Goal: Task Accomplishment & Management: Complete application form

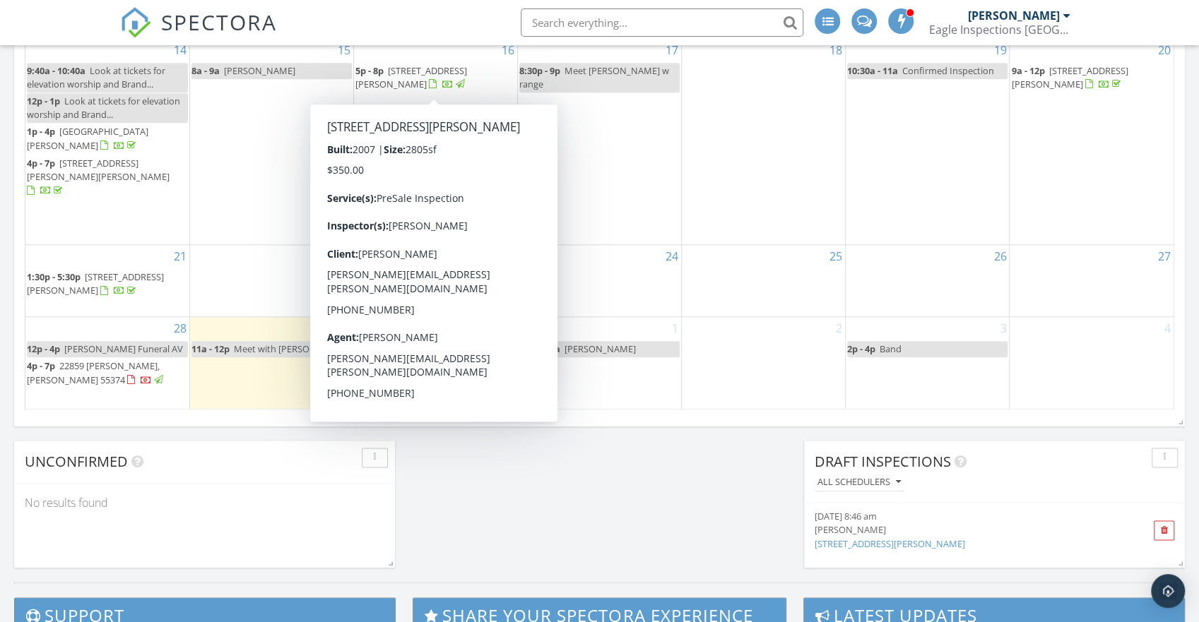
scroll to position [1060, 0]
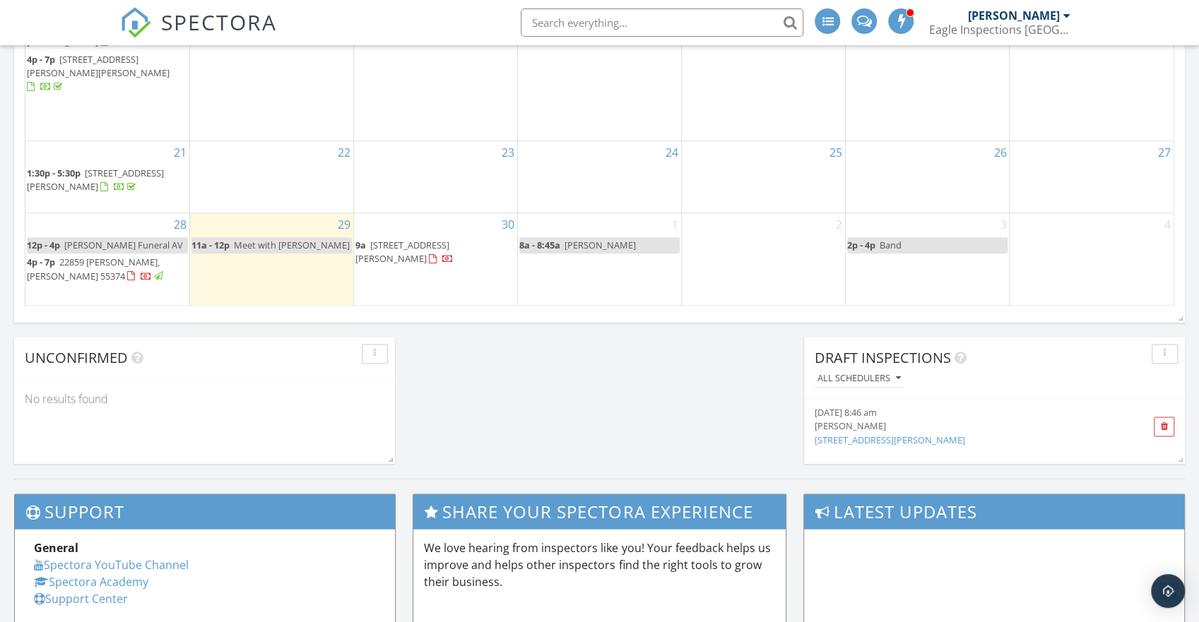
click at [116, 259] on span "22859 [PERSON_NAME], [PERSON_NAME] 55374" at bounding box center [93, 269] width 133 height 26
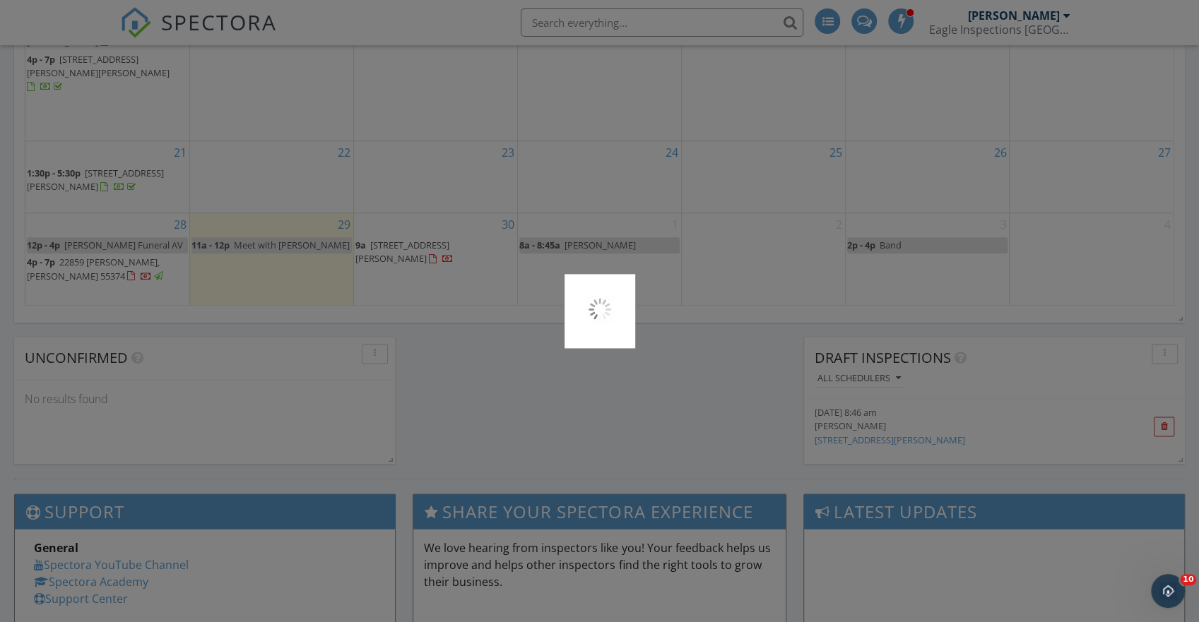
scroll to position [0, 0]
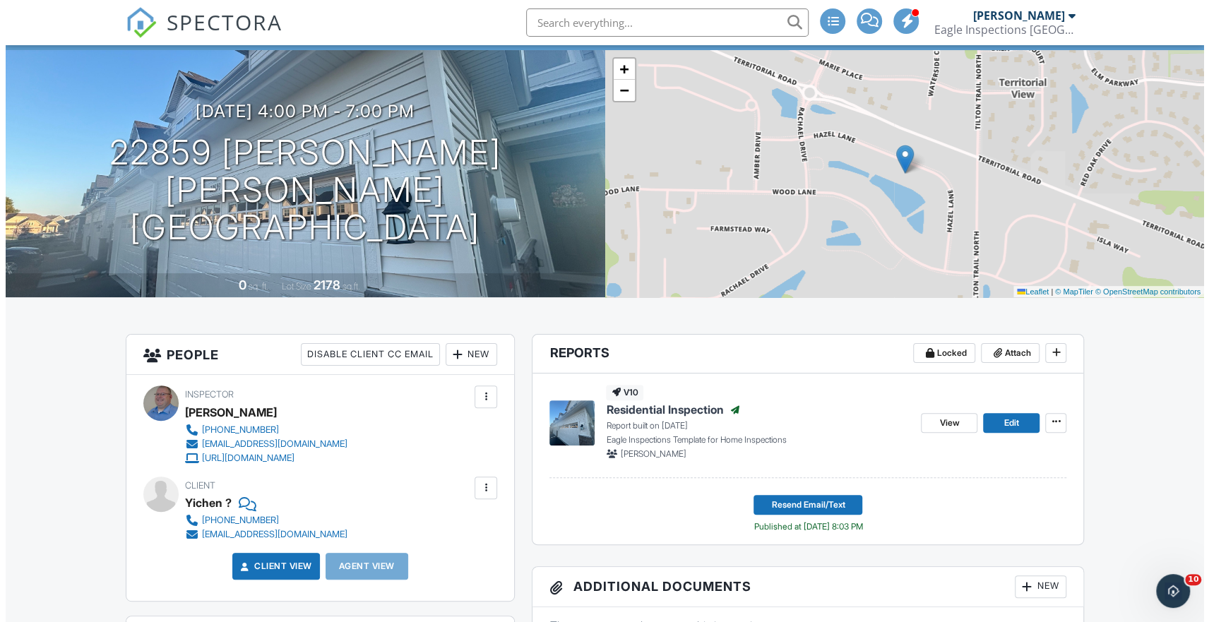
scroll to position [71, 0]
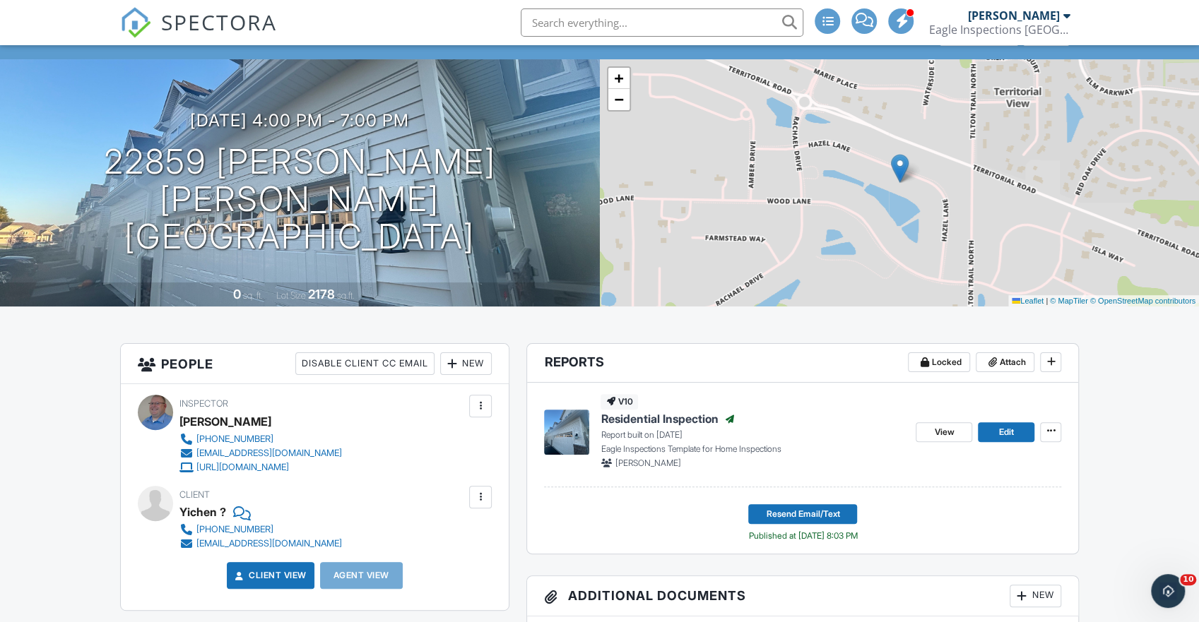
click at [474, 367] on div "New" at bounding box center [466, 363] width 52 height 23
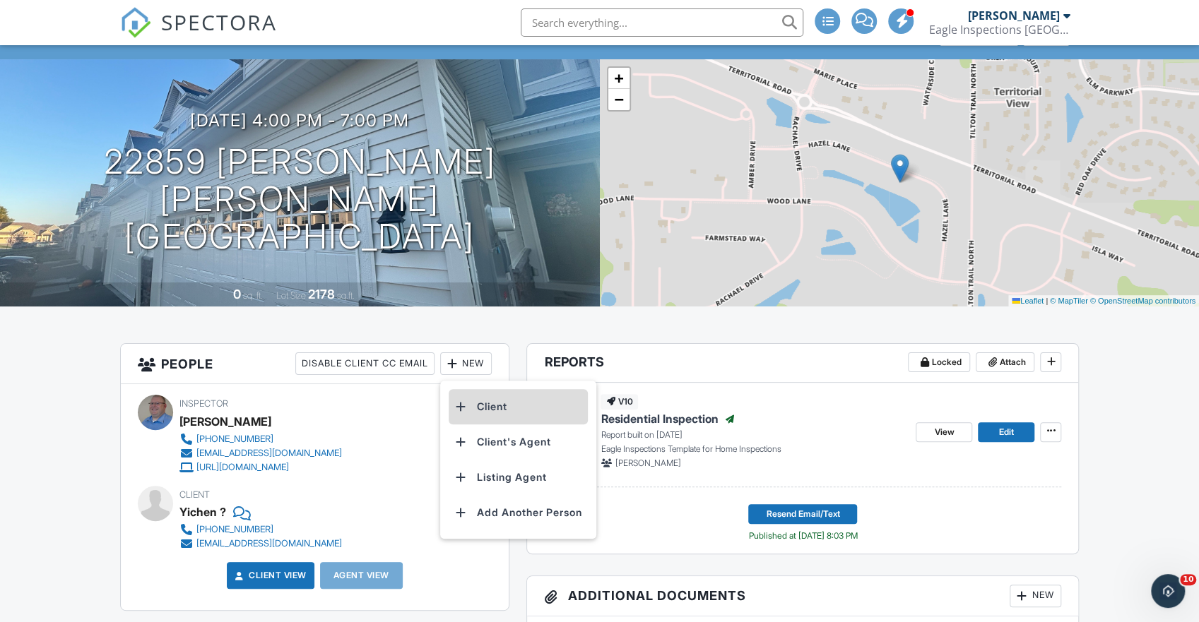
click at [503, 413] on li "Client" at bounding box center [518, 406] width 139 height 35
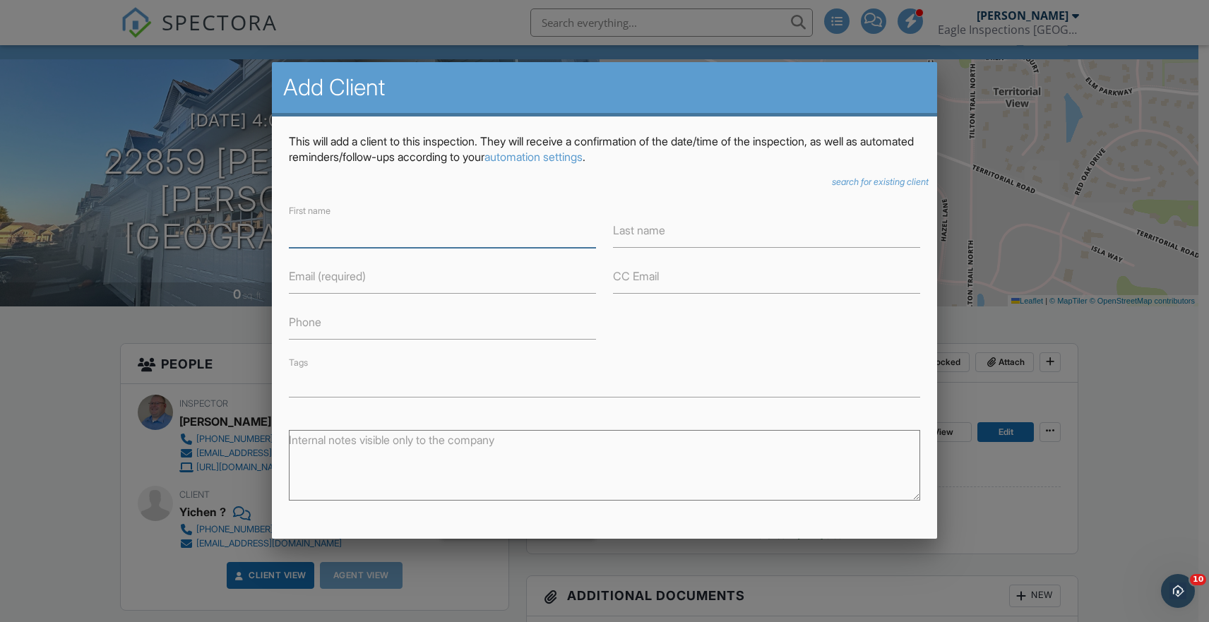
click at [417, 239] on input "First name" at bounding box center [442, 230] width 307 height 35
type input "Shyam"
type input "Koneru"
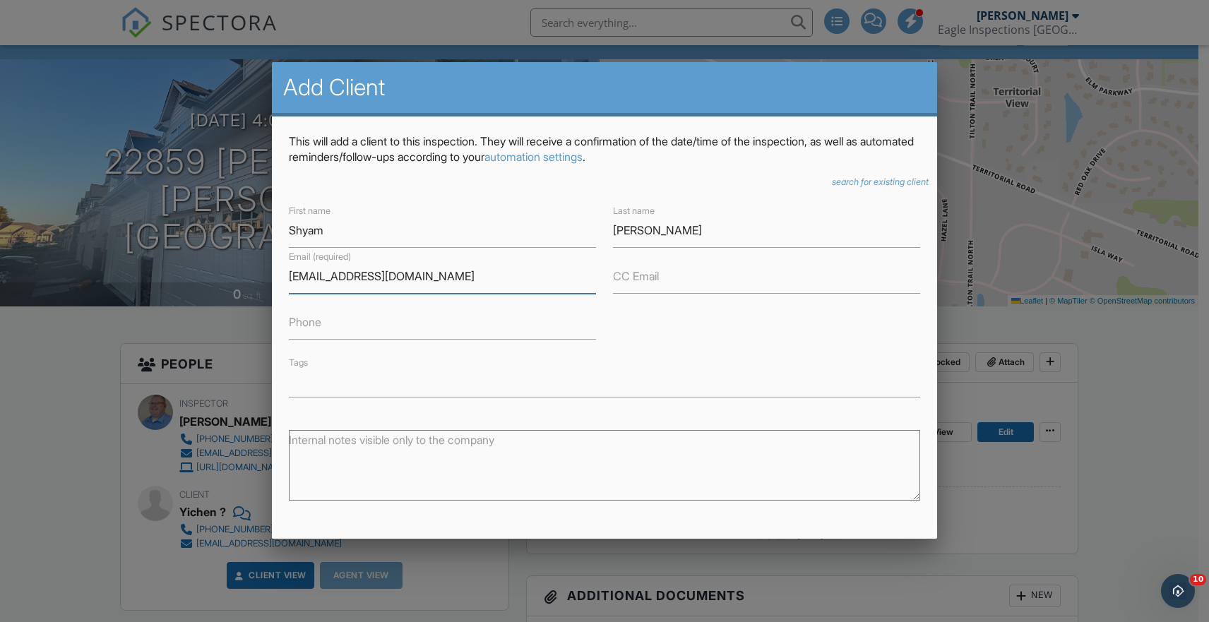
type input "mailkoneru@gmail.com"
type input "7632108987"
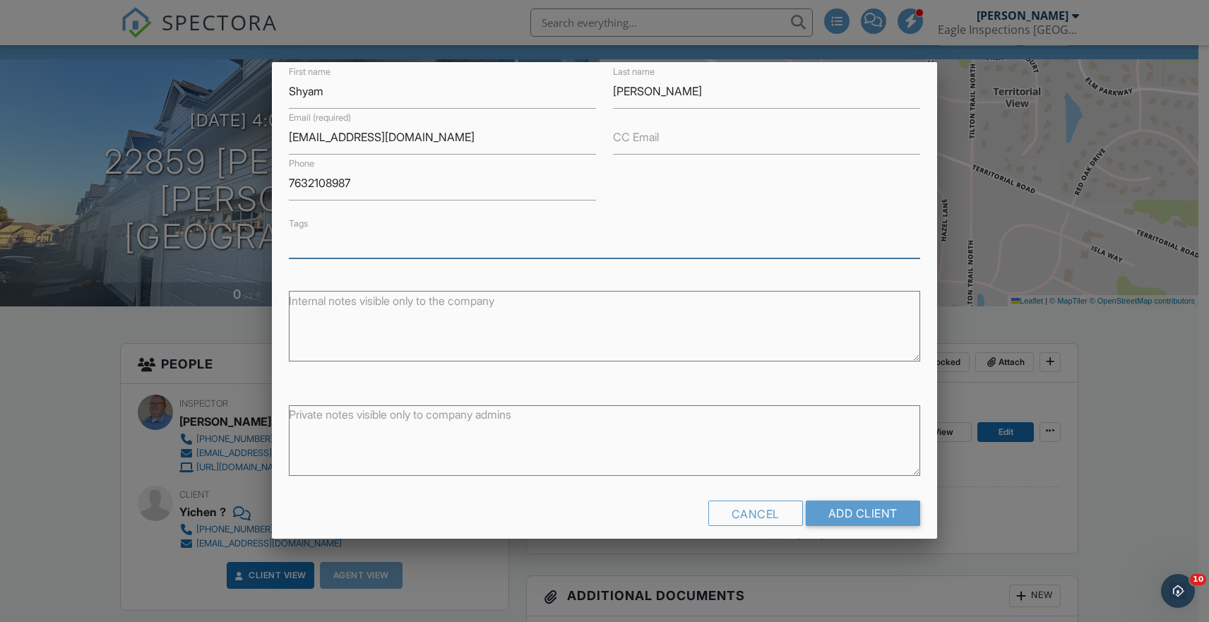
scroll to position [153, 0]
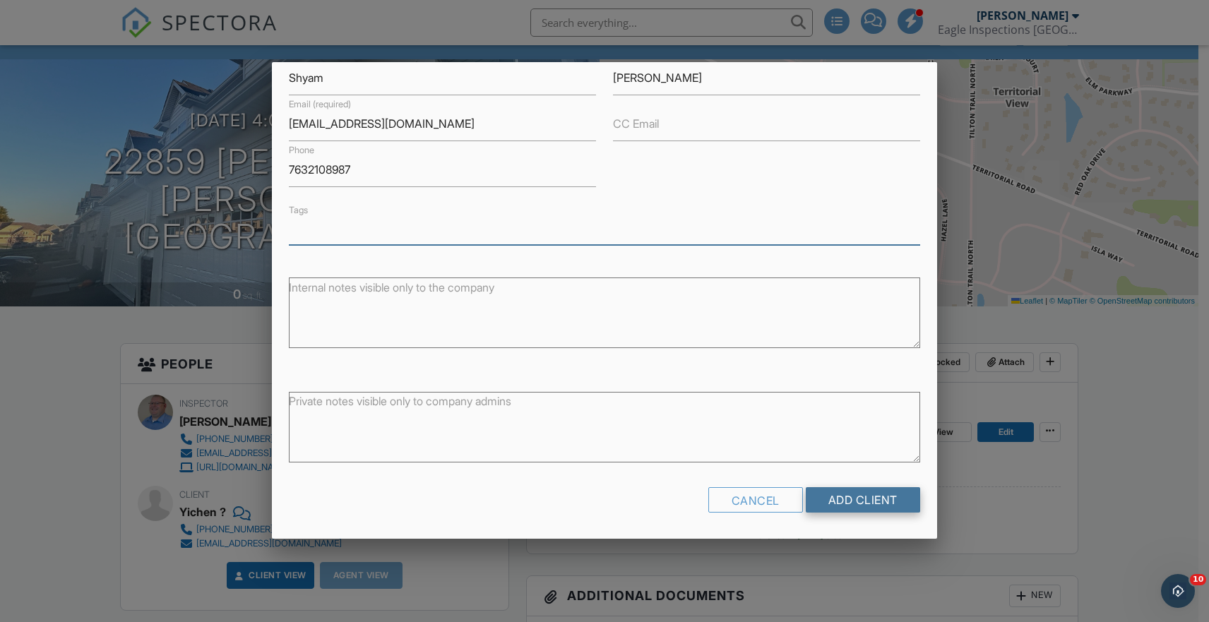
click at [867, 501] on input "Add Client" at bounding box center [863, 499] width 114 height 25
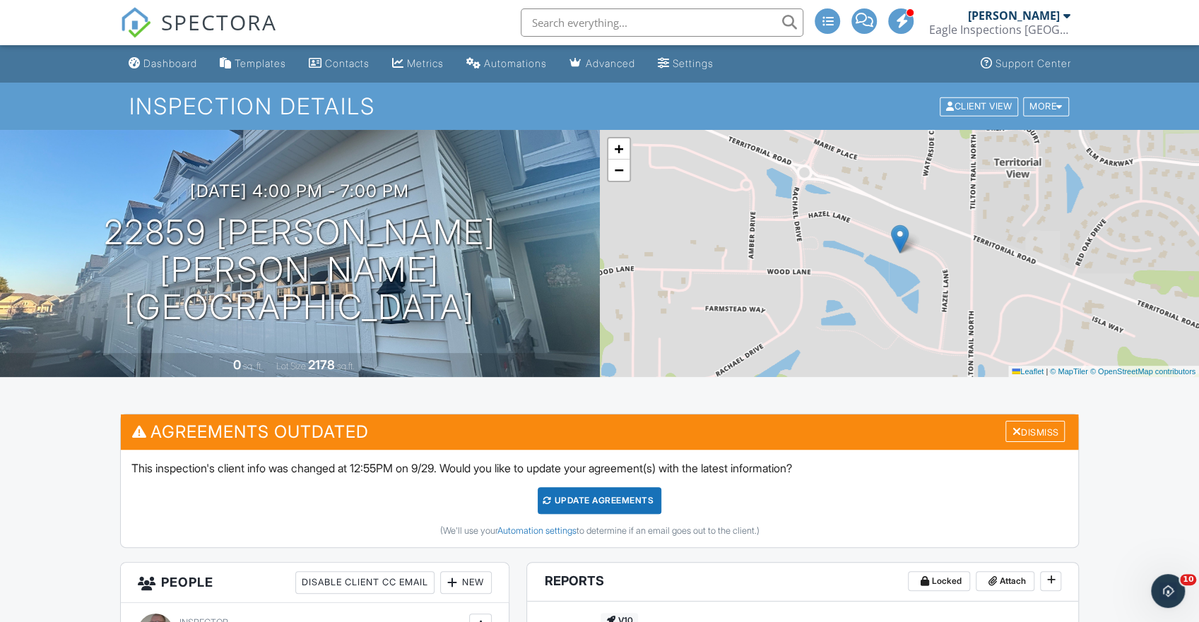
click at [643, 493] on div "Update Agreements" at bounding box center [600, 500] width 124 height 27
